Goal: Task Accomplishment & Management: Manage account settings

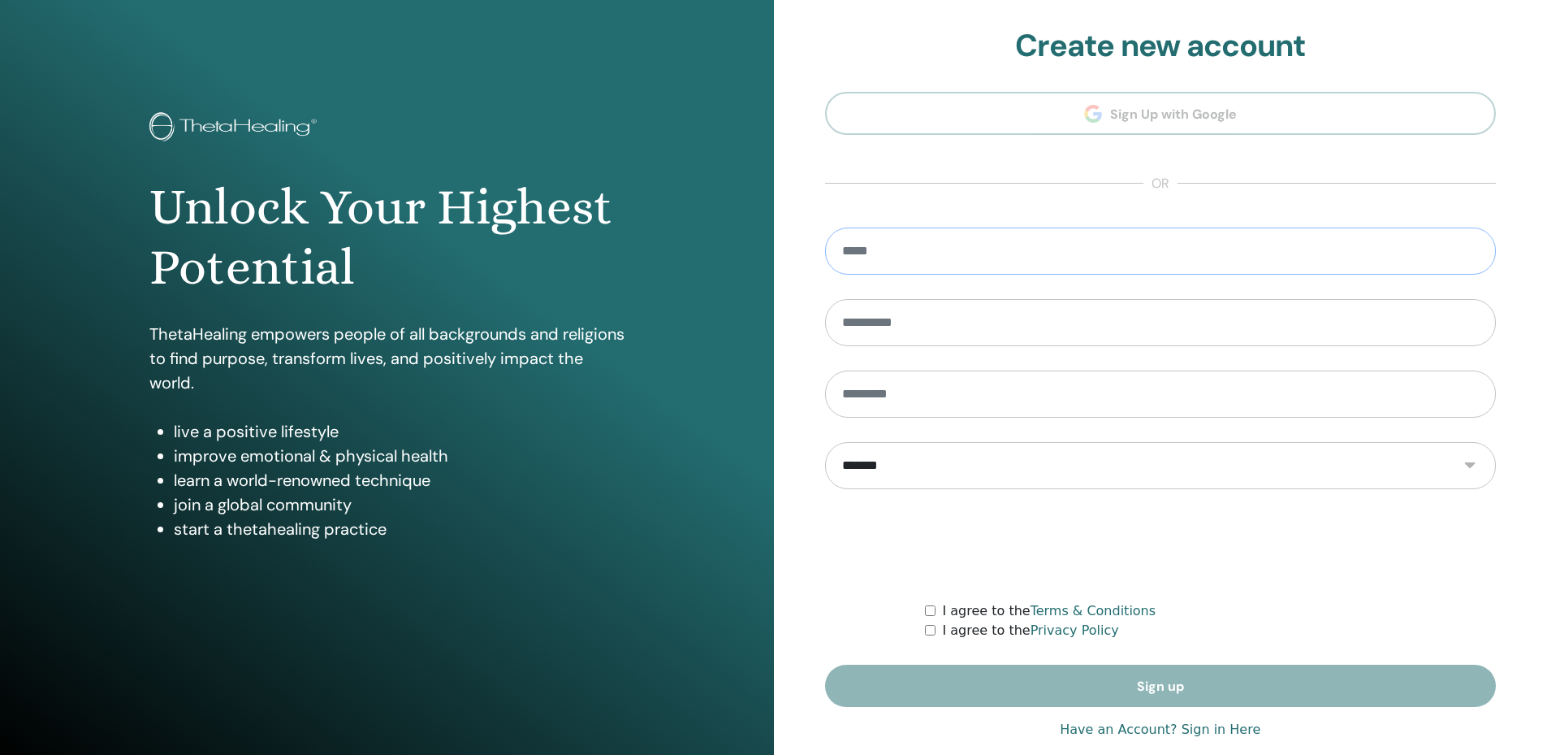
click at [887, 256] on input "email" at bounding box center [1161, 250] width 672 height 47
type input "**********"
click at [1126, 679] on form "**********" at bounding box center [1161, 466] width 672 height 479
click at [925, 631] on form "**********" at bounding box center [1161, 466] width 672 height 479
click at [937, 632] on div "I agree to the Privacy Policy" at bounding box center [1210, 630] width 571 height 19
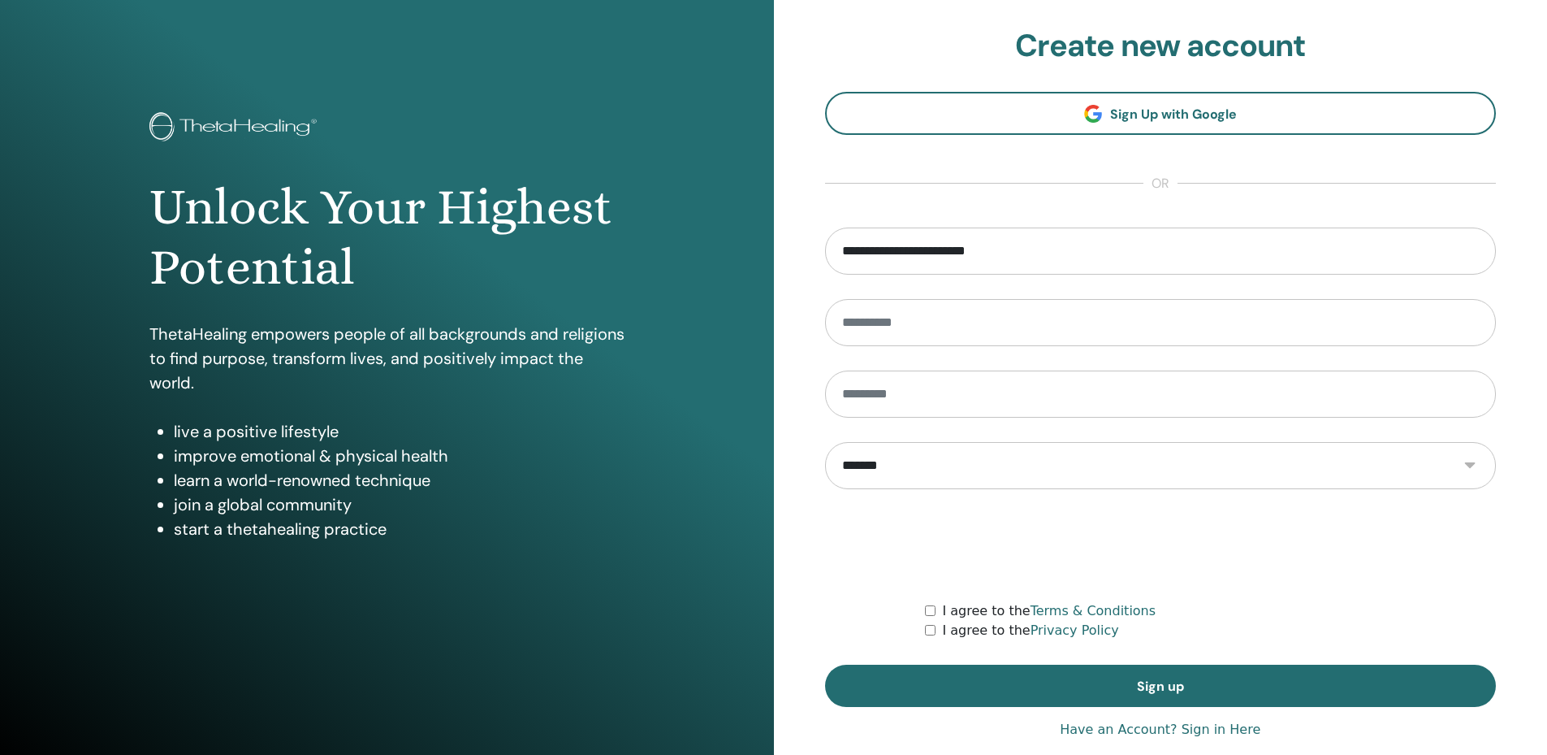
click at [1126, 664] on form "**********" at bounding box center [1161, 466] width 672 height 479
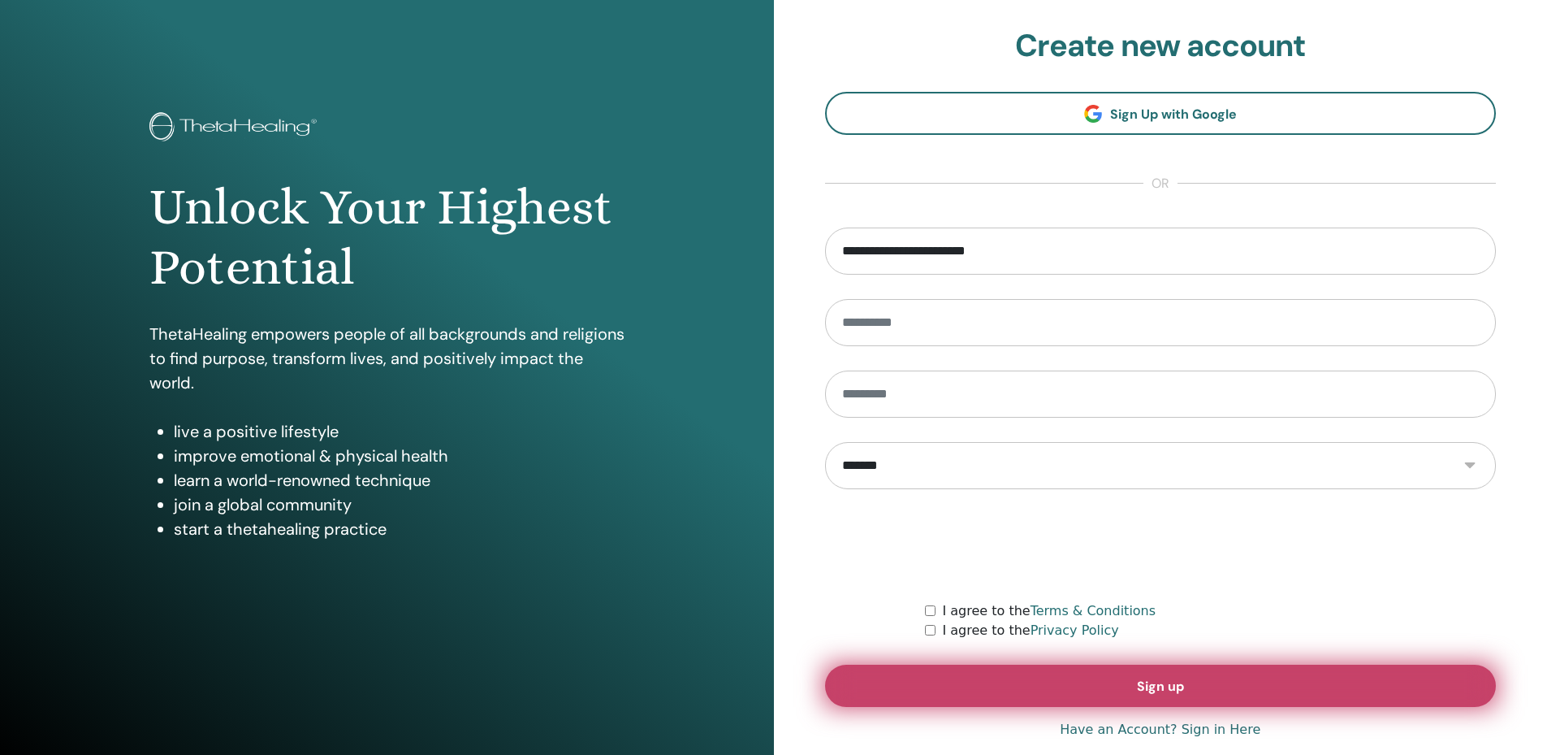
click at [1129, 677] on button "Sign up" at bounding box center [1161, 685] width 672 height 42
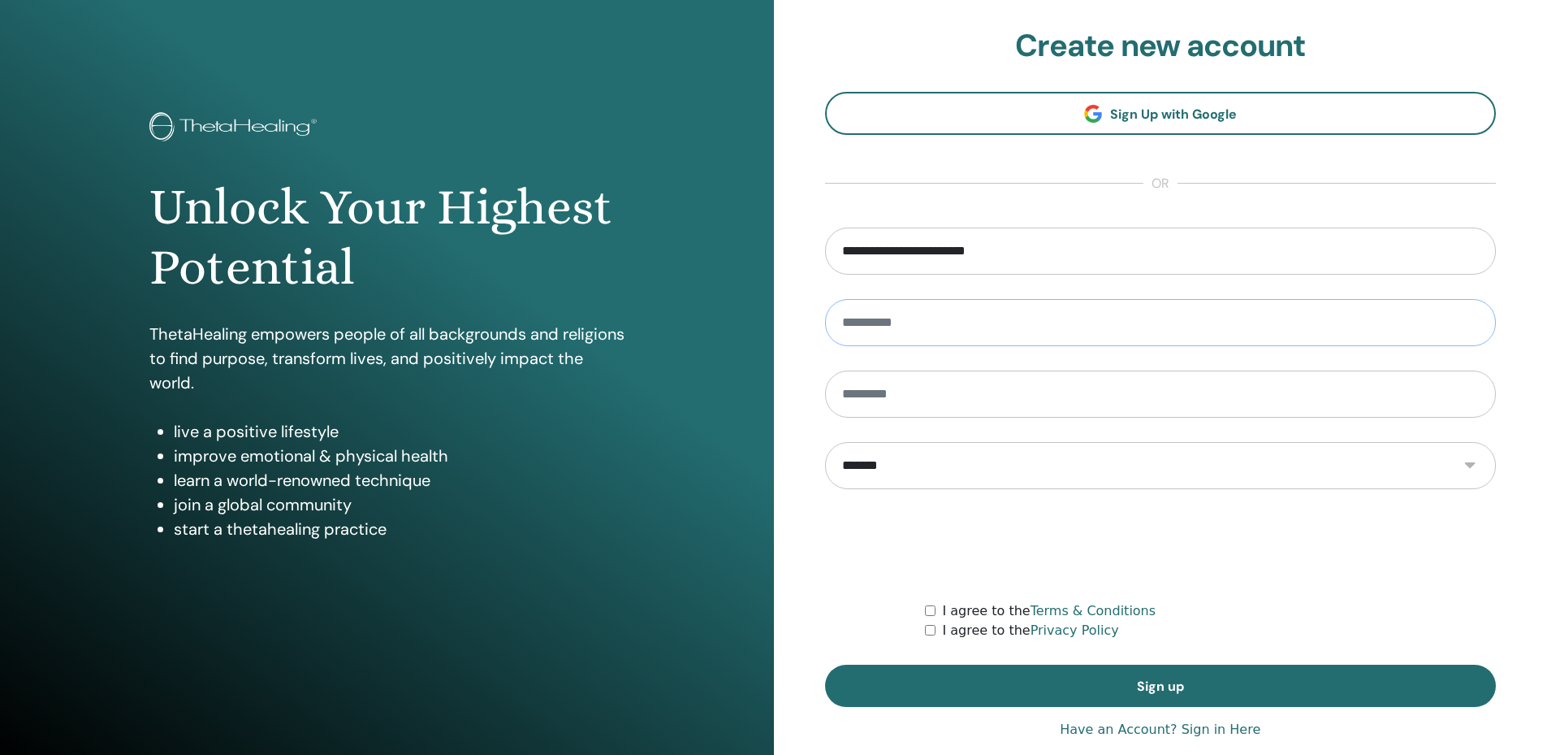
click at [980, 333] on input "text" at bounding box center [1161, 322] width 672 height 47
click at [1445, 48] on h2 "Create new account" at bounding box center [1161, 46] width 672 height 37
click at [1131, 729] on link "Have an Account? Sign in Here" at bounding box center [1160, 729] width 201 height 19
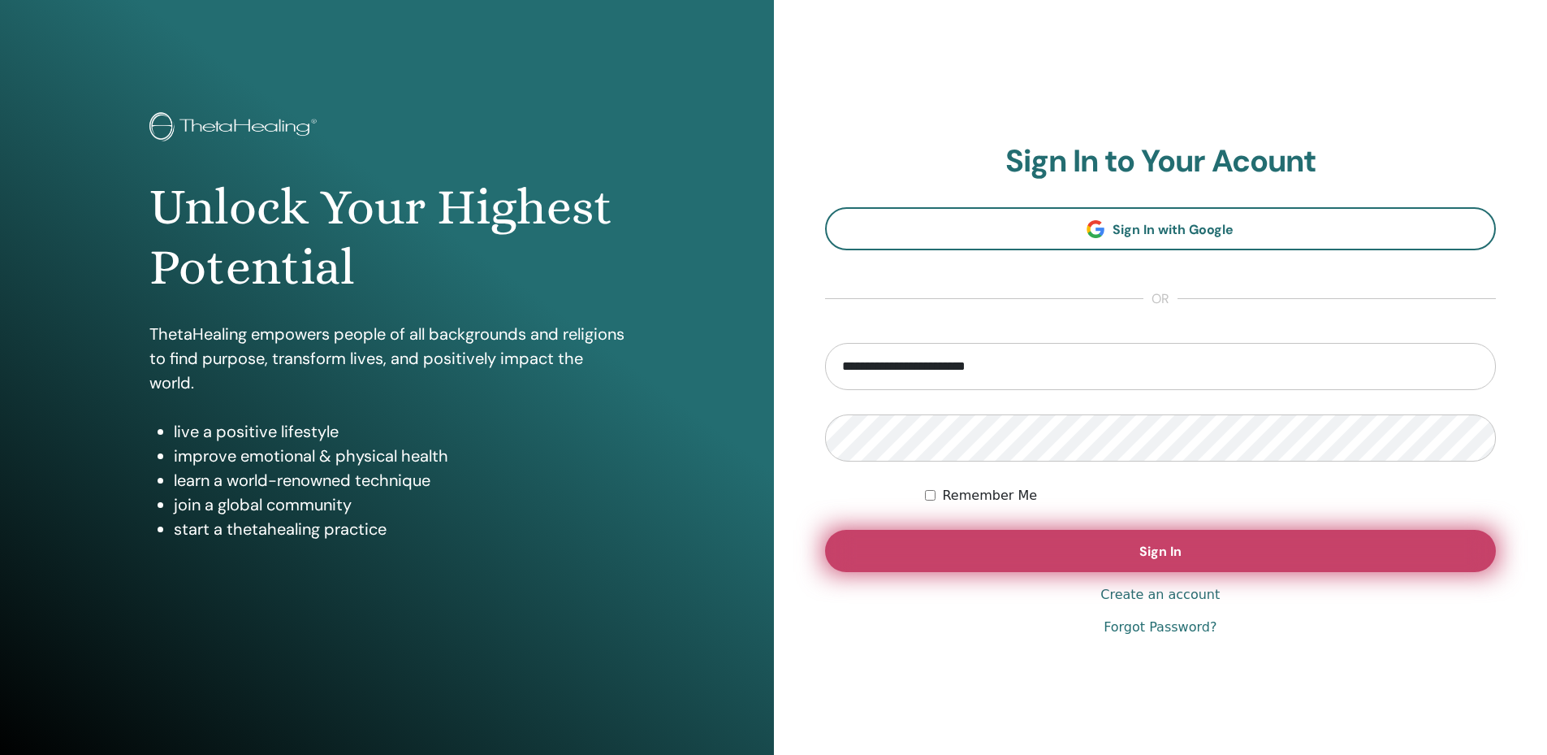
click at [1154, 558] on span "Sign In" at bounding box center [1161, 551] width 42 height 17
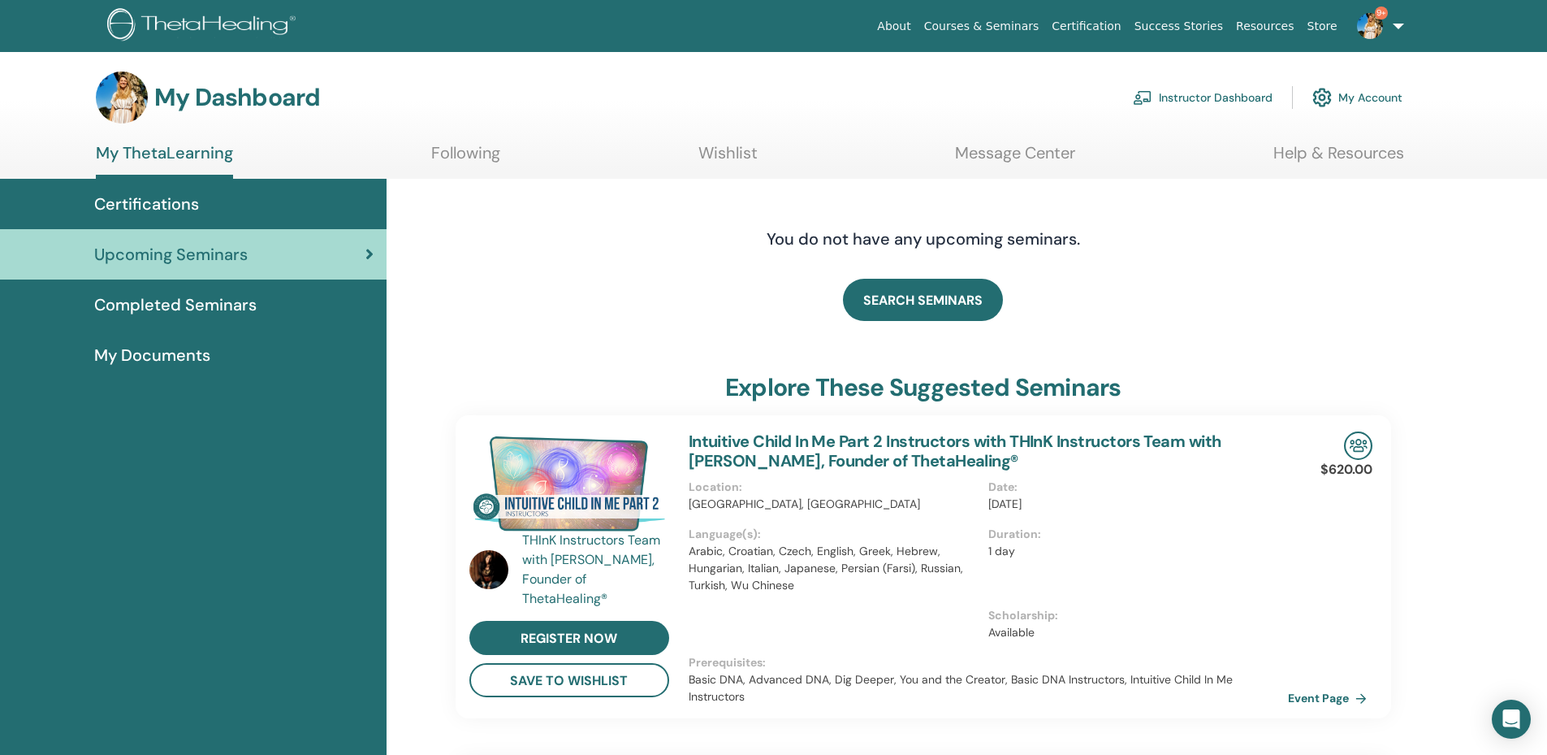
click at [1241, 78] on div "My Dashboard Instructor Dashboard My Account" at bounding box center [749, 97] width 1307 height 52
click at [1209, 104] on link "Instructor Dashboard" at bounding box center [1203, 98] width 140 height 36
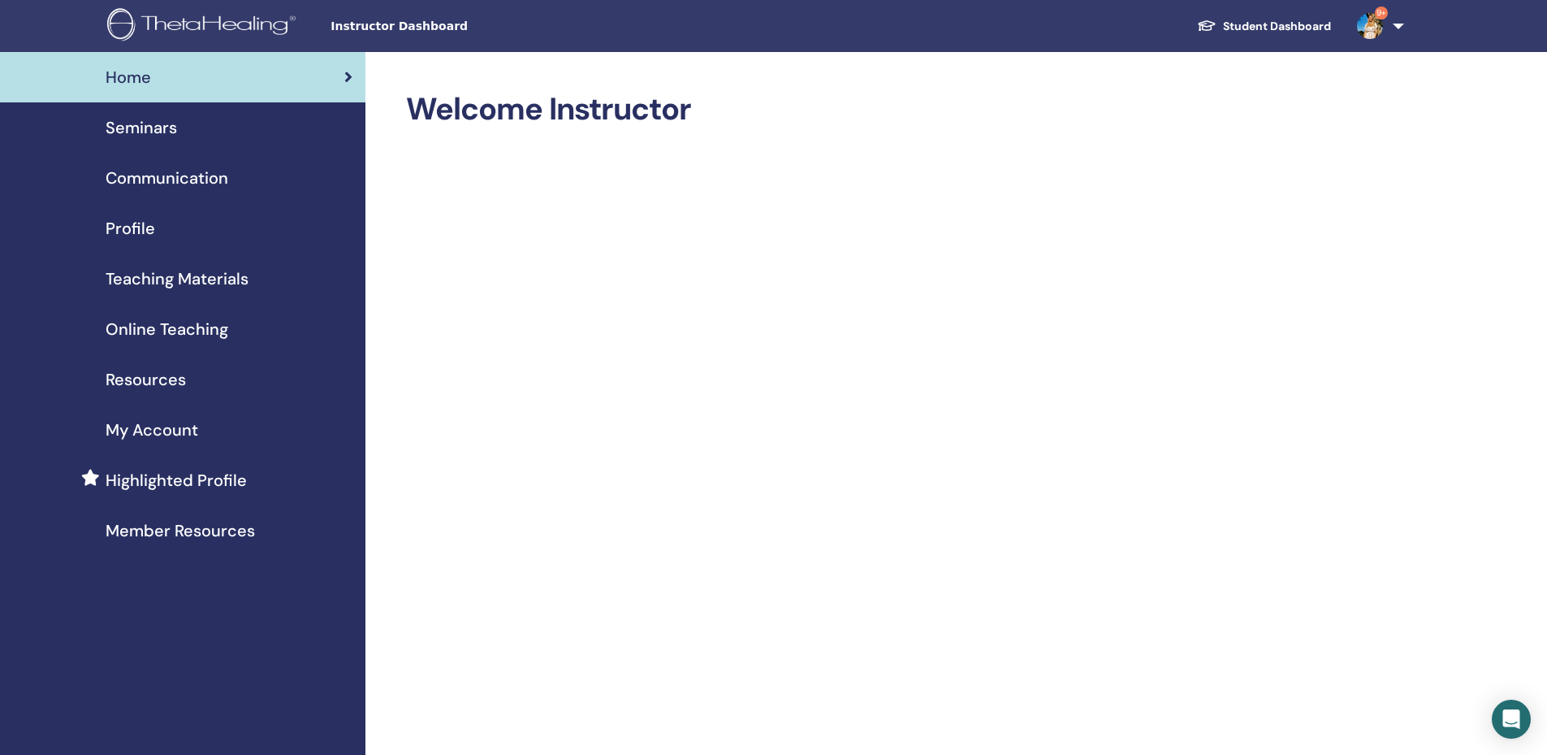
click at [119, 227] on span "Profile" at bounding box center [131, 228] width 50 height 24
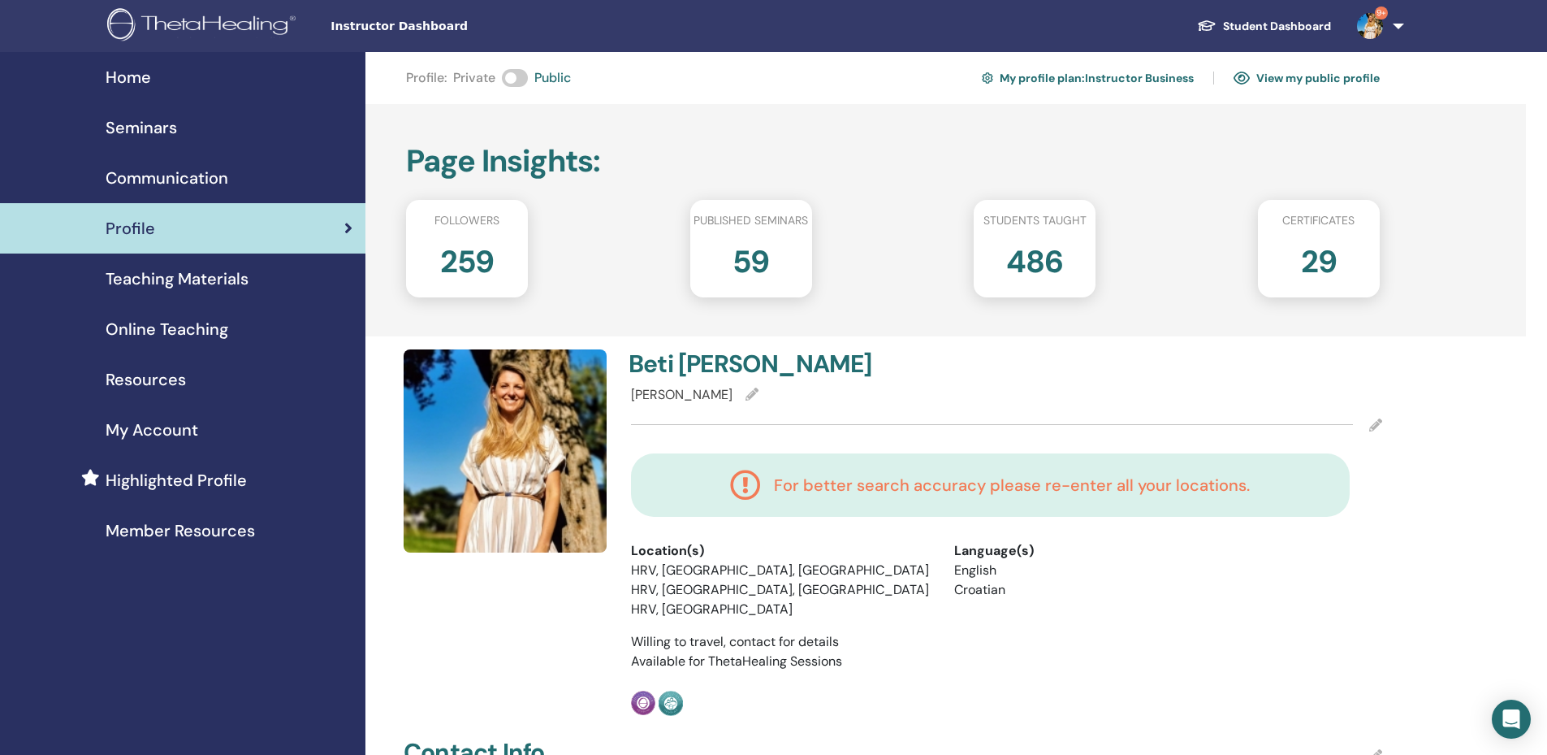
click at [161, 129] on span "Seminars" at bounding box center [141, 127] width 71 height 24
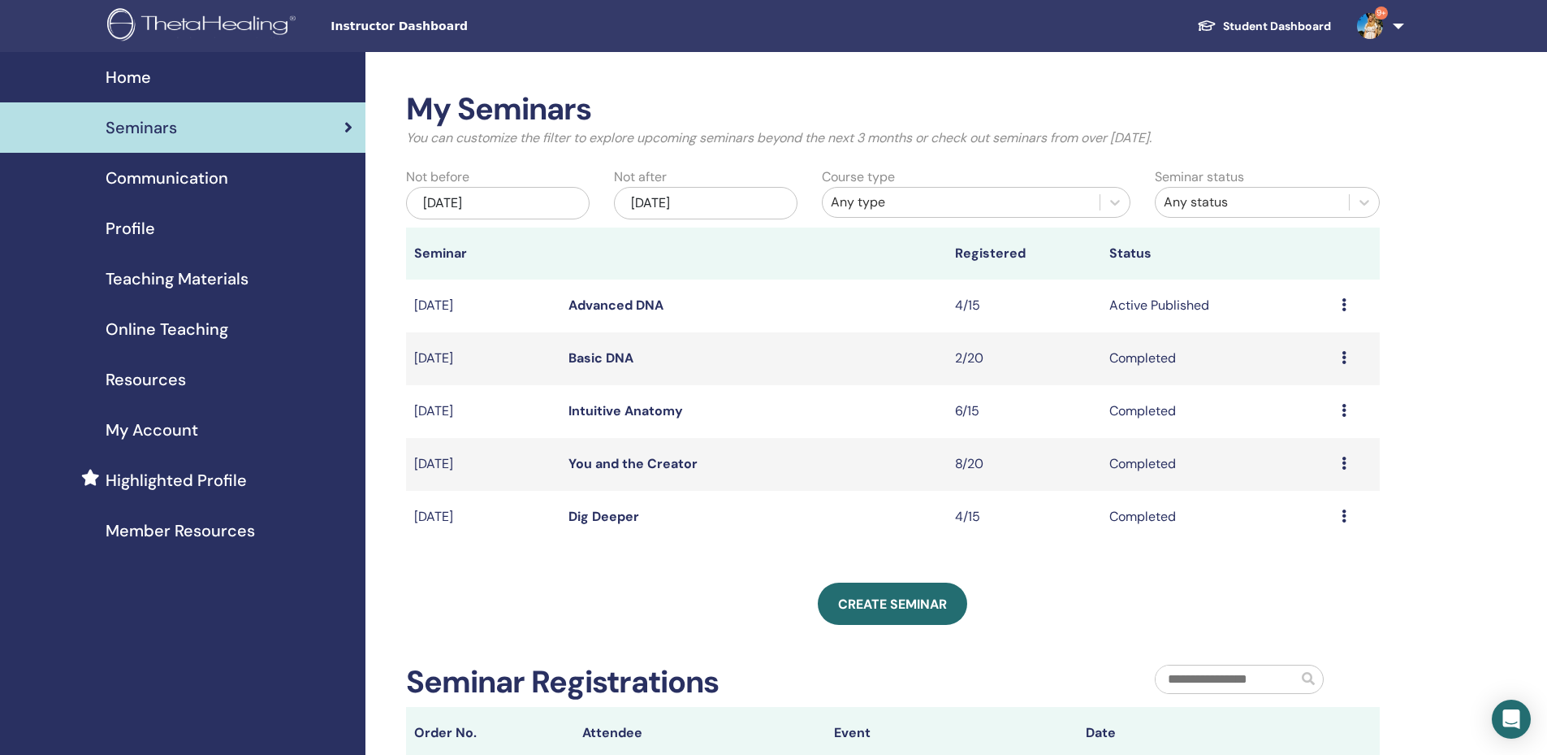
click at [1344, 310] on icon at bounding box center [1344, 304] width 5 height 13
click at [1313, 373] on link "Attendees" at bounding box center [1299, 372] width 62 height 17
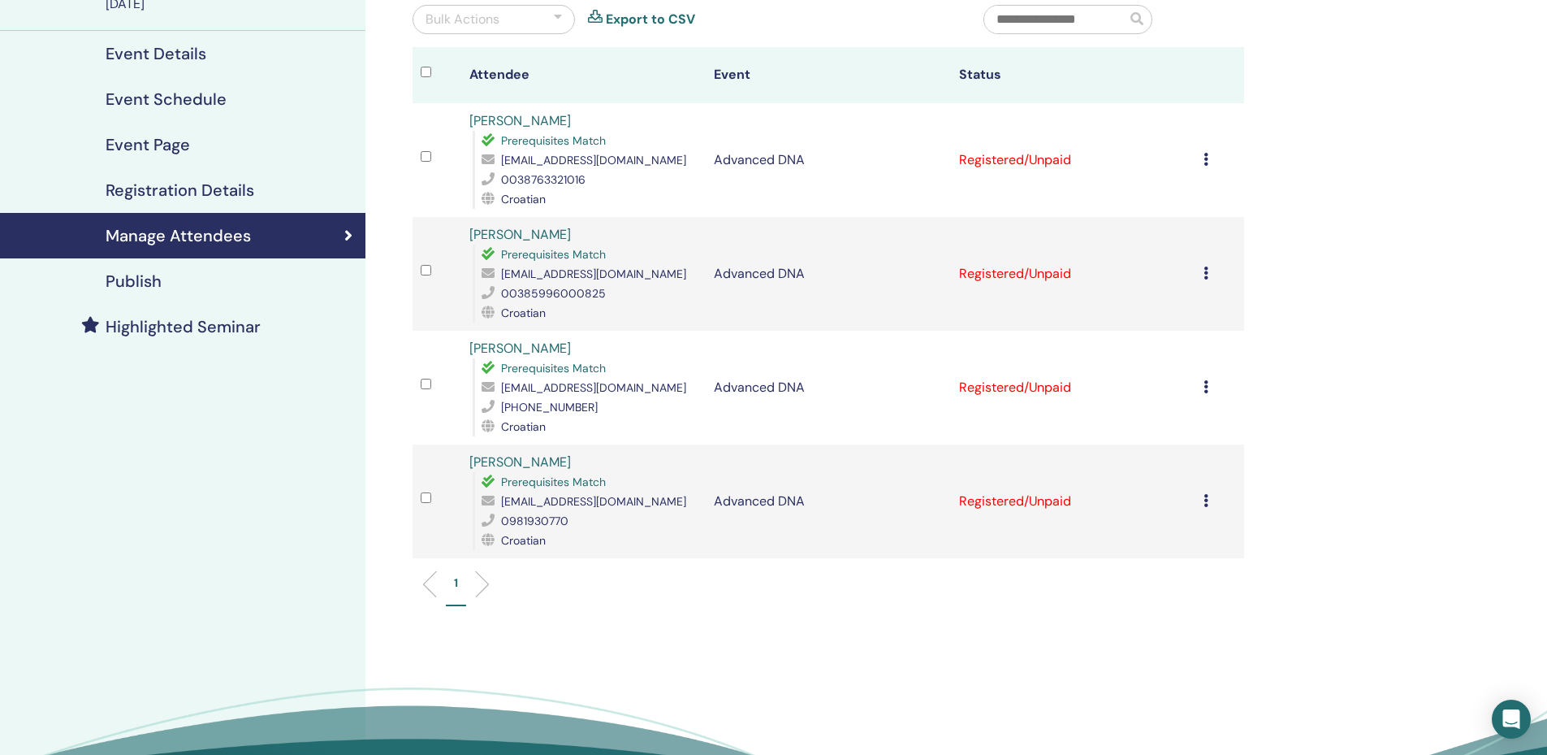
scroll to position [81, 0]
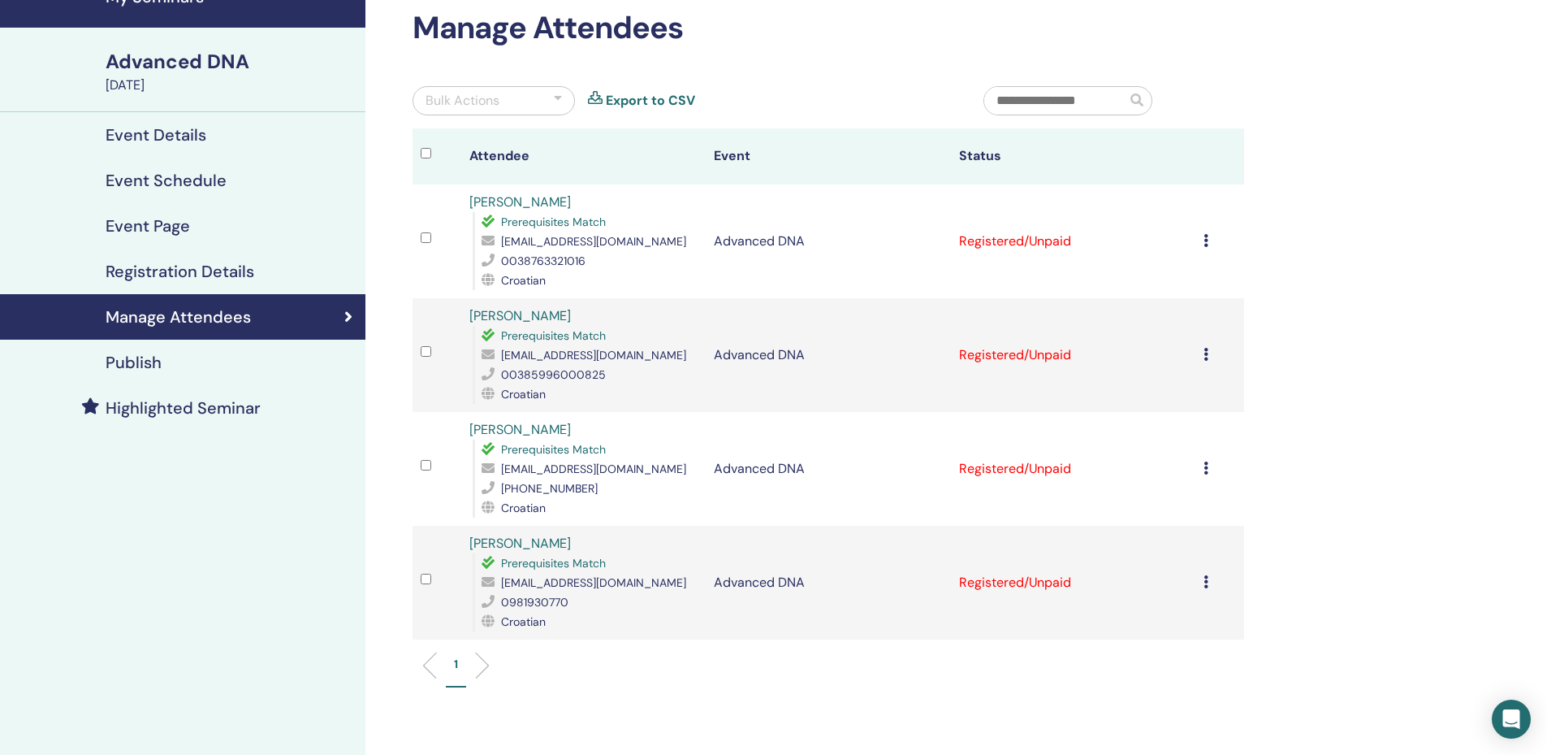
click at [1209, 235] on div "Cancel Registration Do not auto-certify Mark as Paid Mark as Unpaid Mark as Abs…" at bounding box center [1220, 240] width 32 height 19
click at [1340, 185] on div "Manage Attendees Bulk Actions Export to CSV Attendee Event Status [PERSON_NAME]…" at bounding box center [882, 451] width 1032 height 960
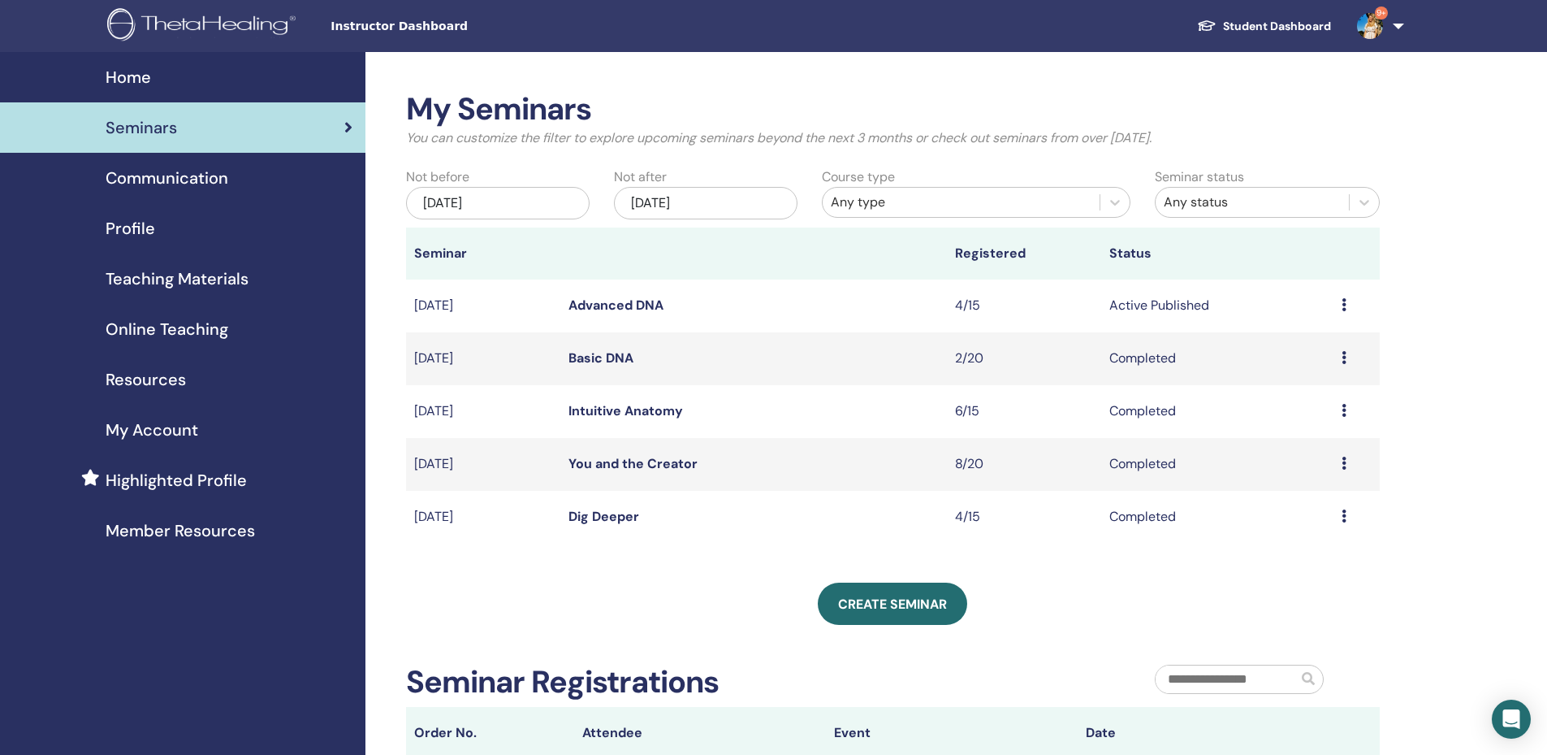
click at [1340, 301] on td "Preview Edit Attendees Cancel" at bounding box center [1357, 305] width 46 height 53
click at [1346, 309] on icon at bounding box center [1344, 304] width 5 height 13
click at [1289, 366] on link "Attendees" at bounding box center [1301, 371] width 62 height 17
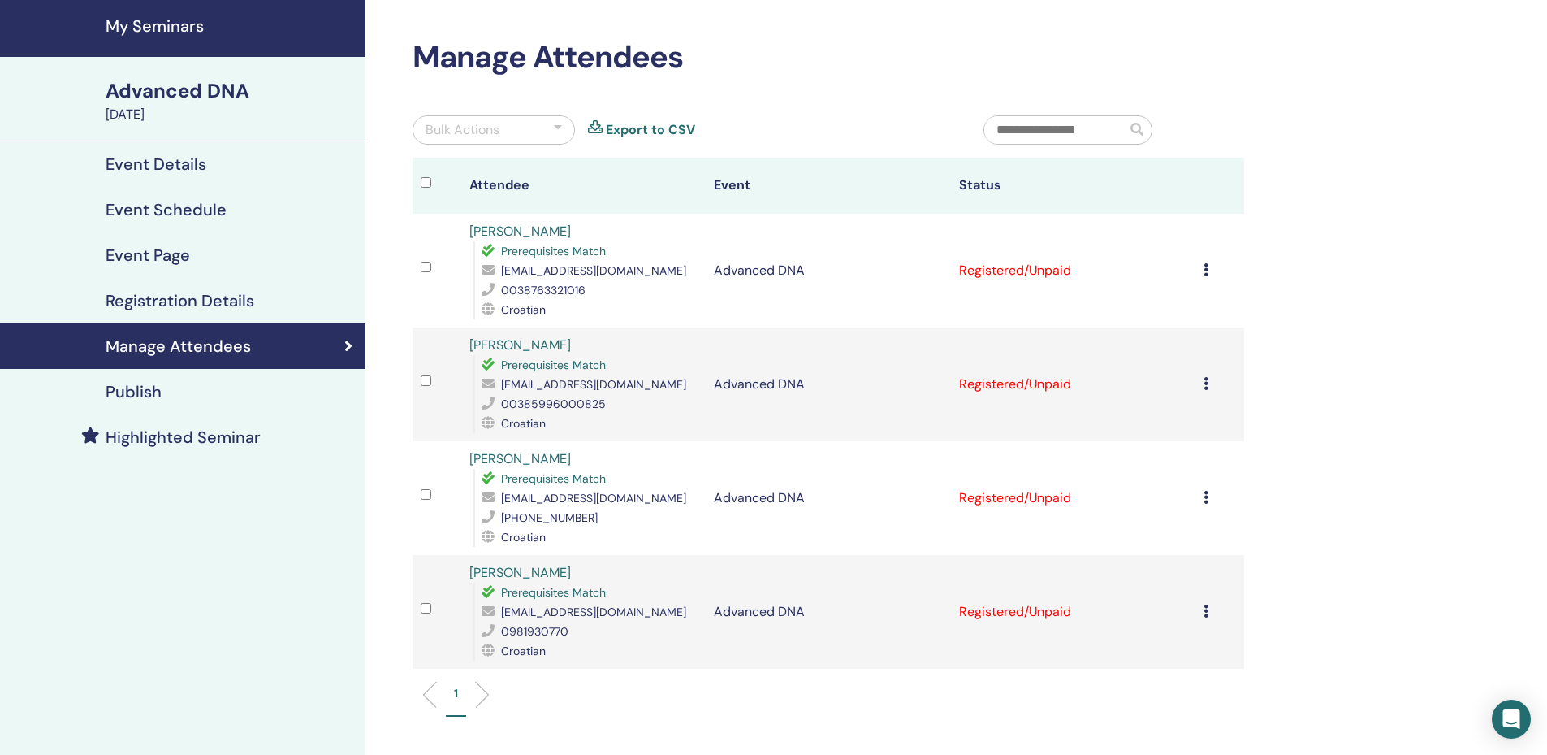
scroll to position [81, 0]
